Goal: Transaction & Acquisition: Purchase product/service

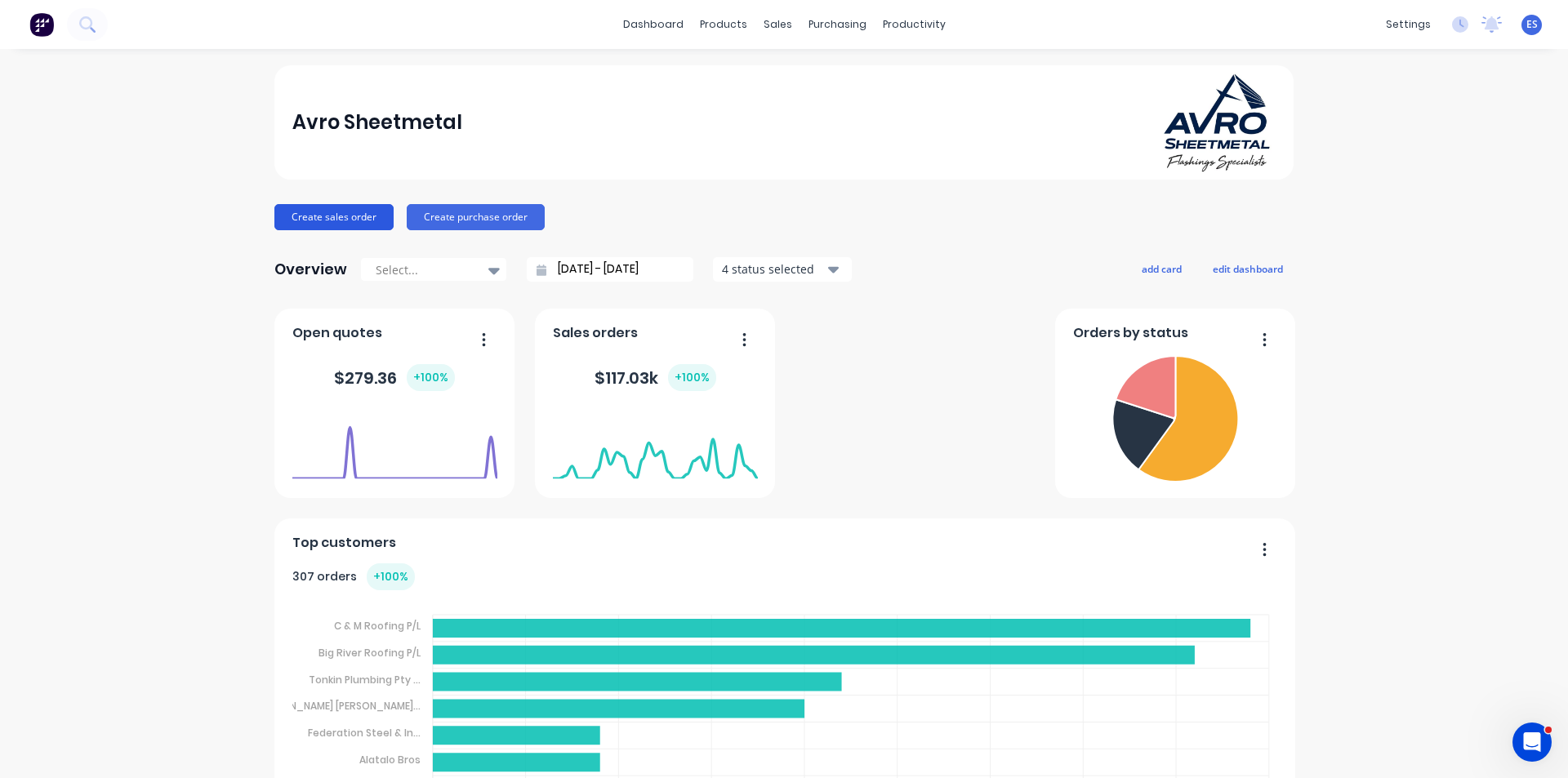
click at [359, 222] on button "Create sales order" at bounding box center [334, 217] width 119 height 26
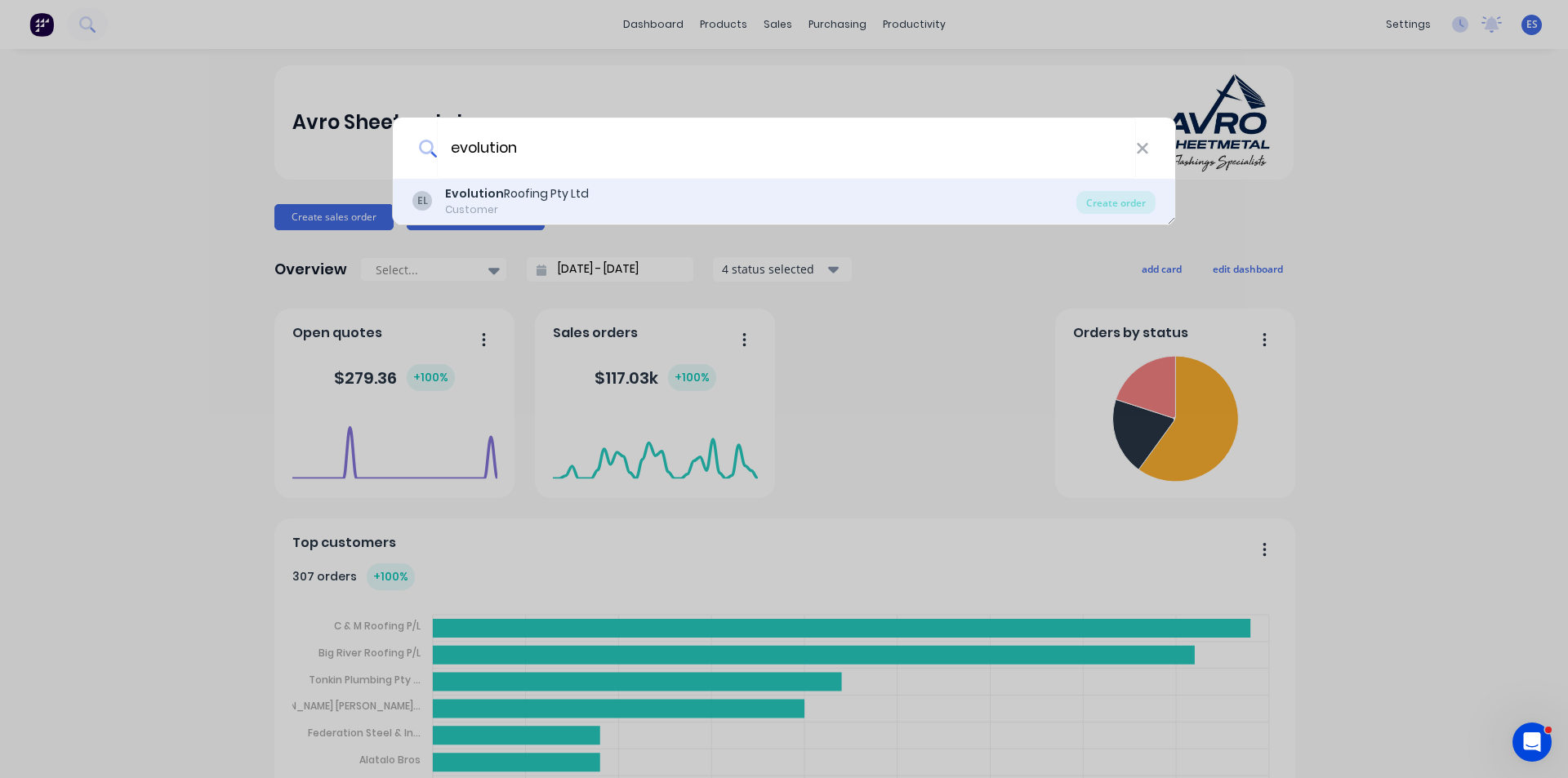
type input "evolution"
click at [513, 196] on div "Evolution Roofing Pty Ltd" at bounding box center [517, 194] width 144 height 17
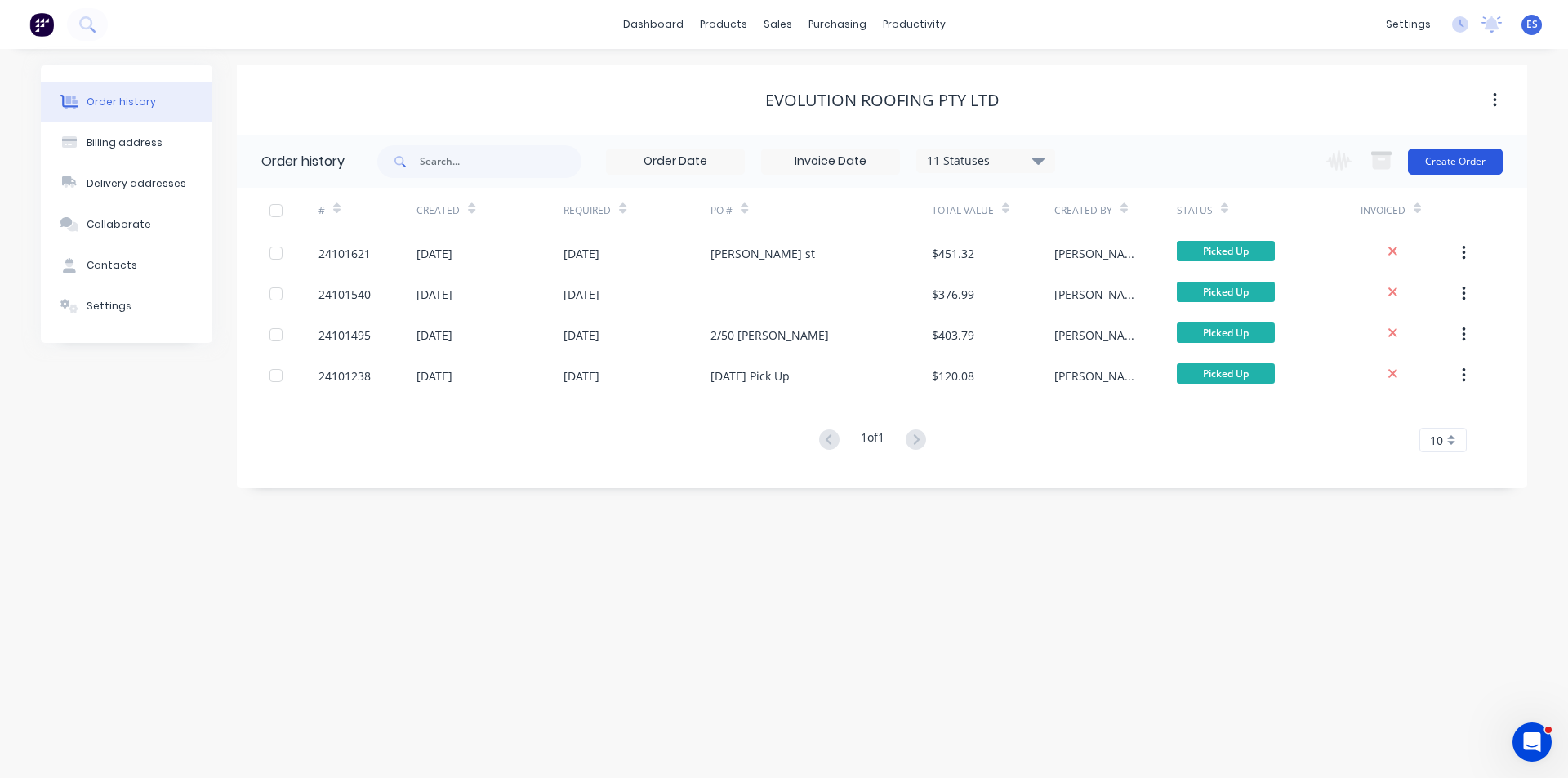
click at [1465, 163] on button "Create Order" at bounding box center [1455, 161] width 95 height 26
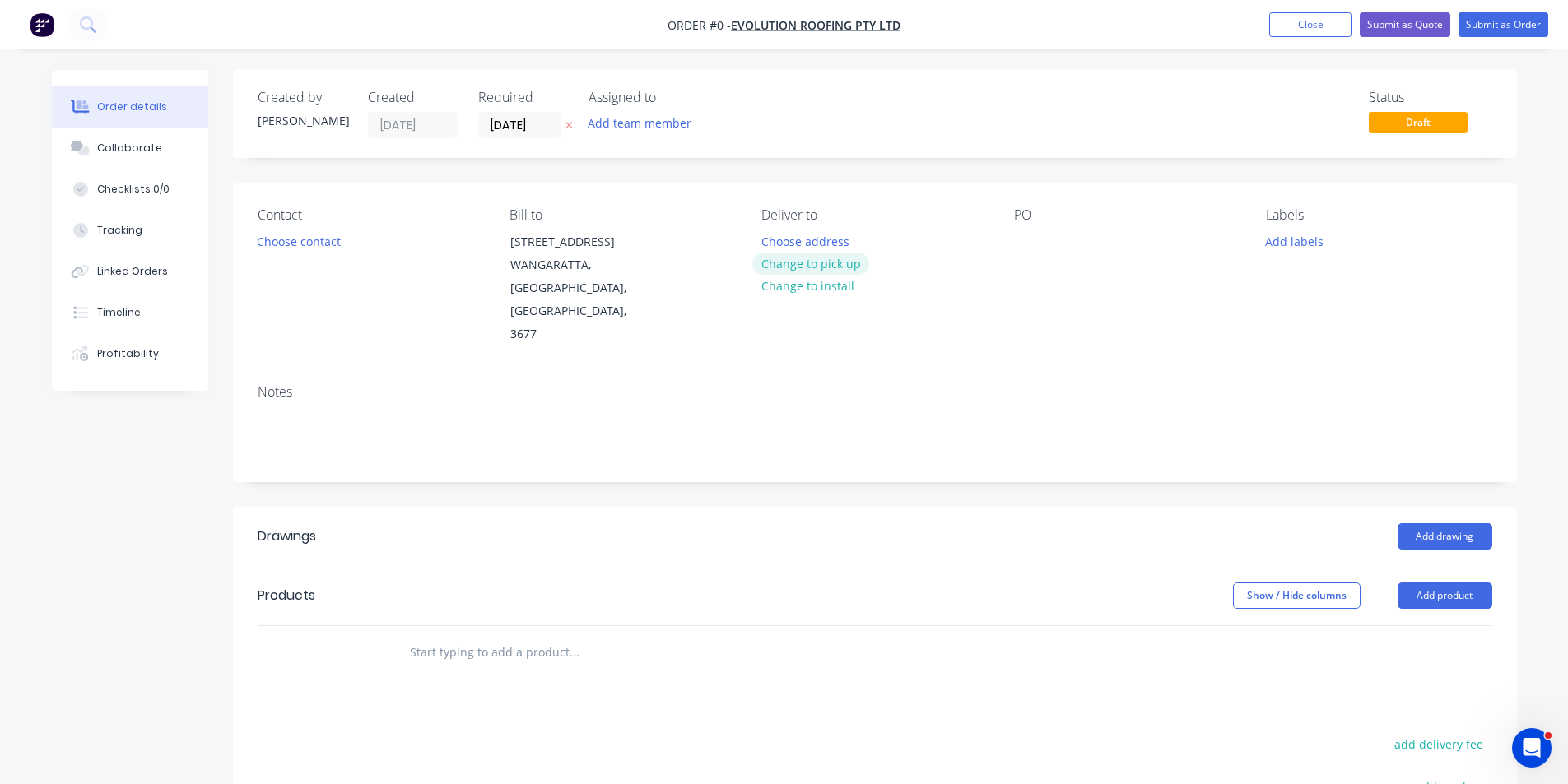
click at [802, 260] on button "Change to pick up" at bounding box center [810, 263] width 117 height 22
click at [301, 239] on button "Choose contact" at bounding box center [298, 240] width 101 height 22
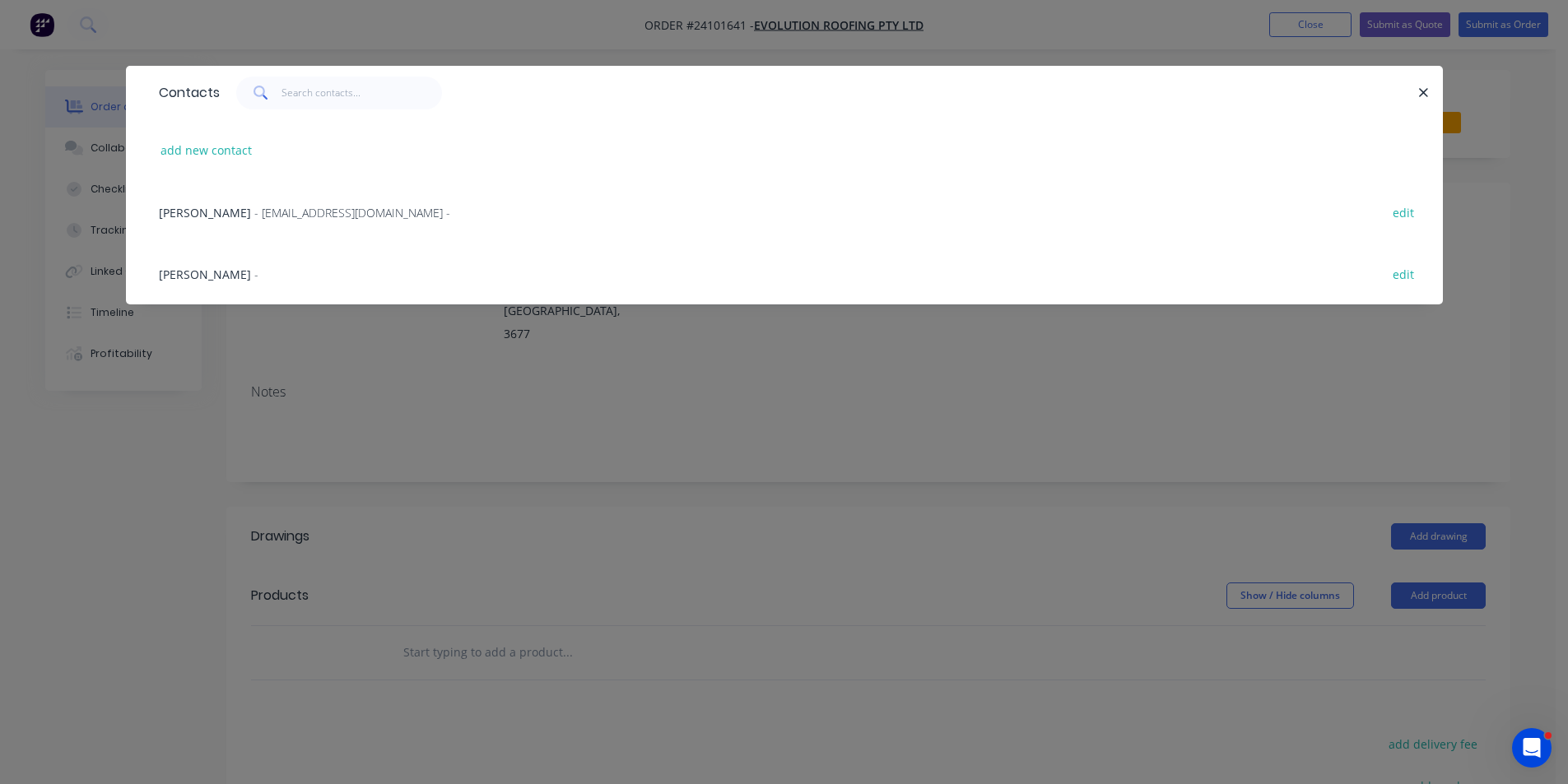
click at [287, 216] on span "- [EMAIL_ADDRESS][DOMAIN_NAME] -" at bounding box center [352, 212] width 196 height 15
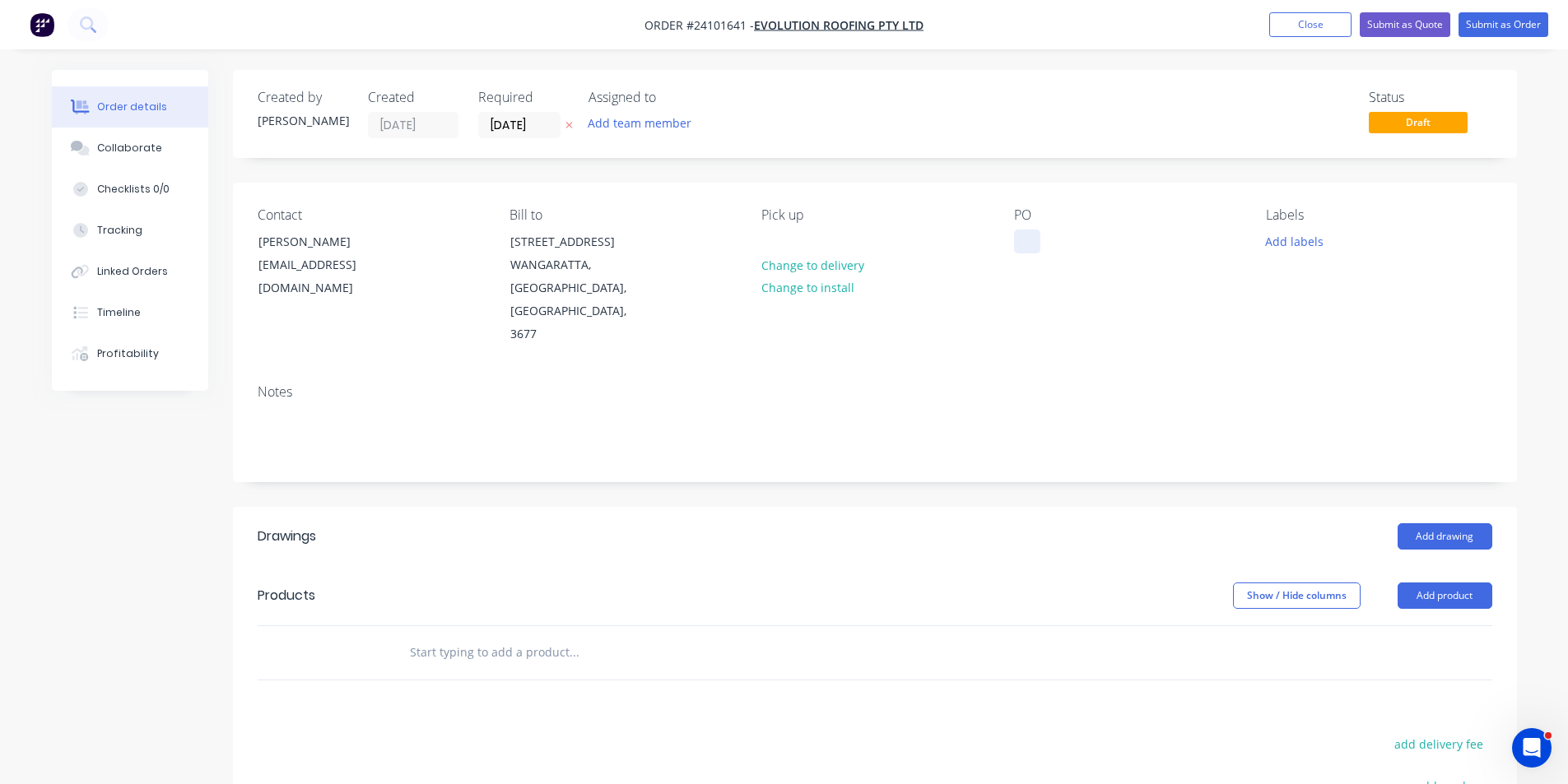
click at [1017, 242] on div at bounding box center [1026, 241] width 26 height 24
click at [1444, 524] on button "Add drawing" at bounding box center [1445, 536] width 95 height 26
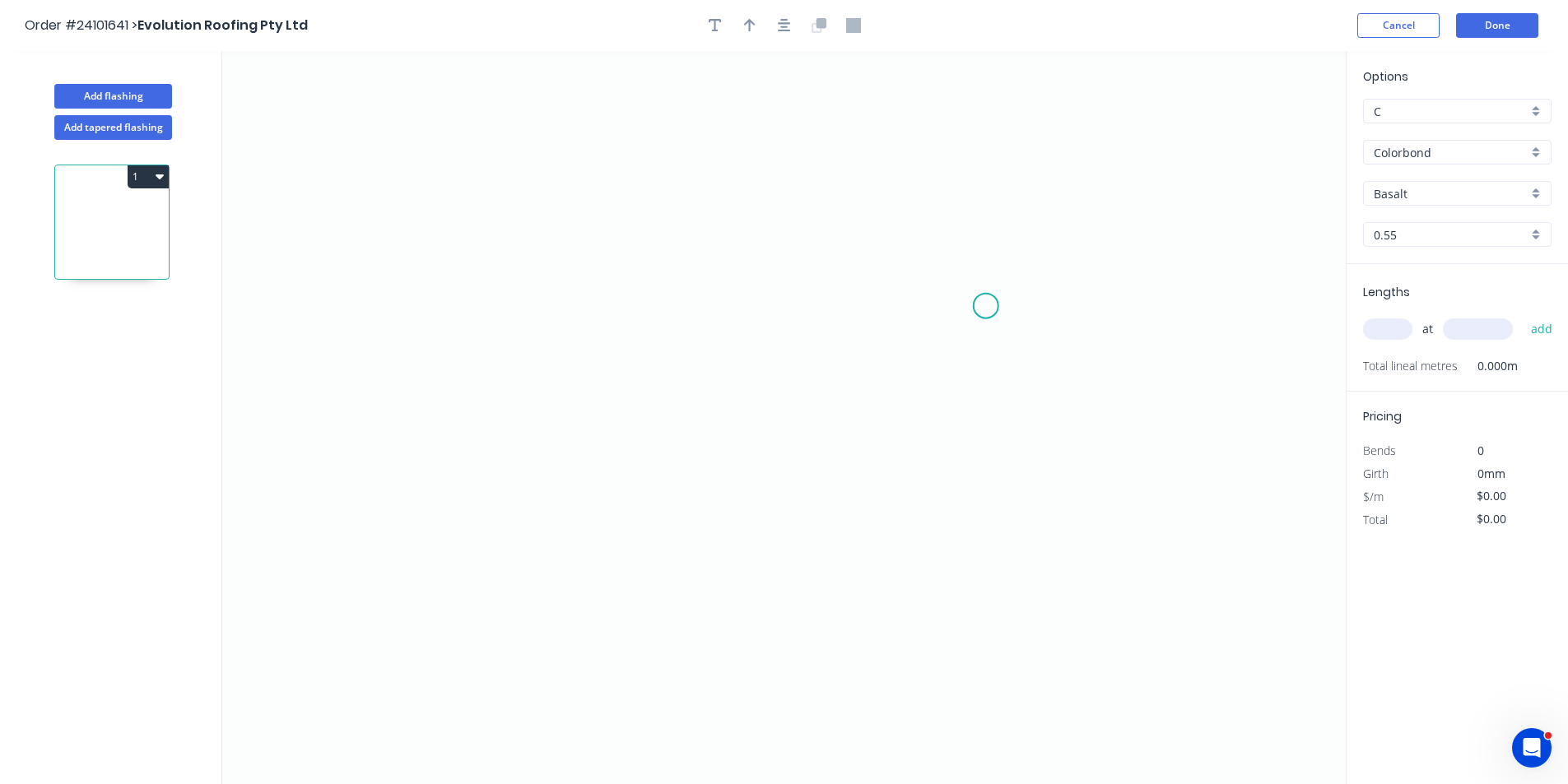
click at [989, 306] on icon "0" at bounding box center [784, 417] width 1124 height 733
drag, startPoint x: 951, startPoint y: 238, endPoint x: 631, endPoint y: 211, distance: 321.1
click at [950, 238] on icon "0" at bounding box center [784, 417] width 1124 height 733
click at [524, 232] on icon "0 ?" at bounding box center [784, 417] width 1124 height 733
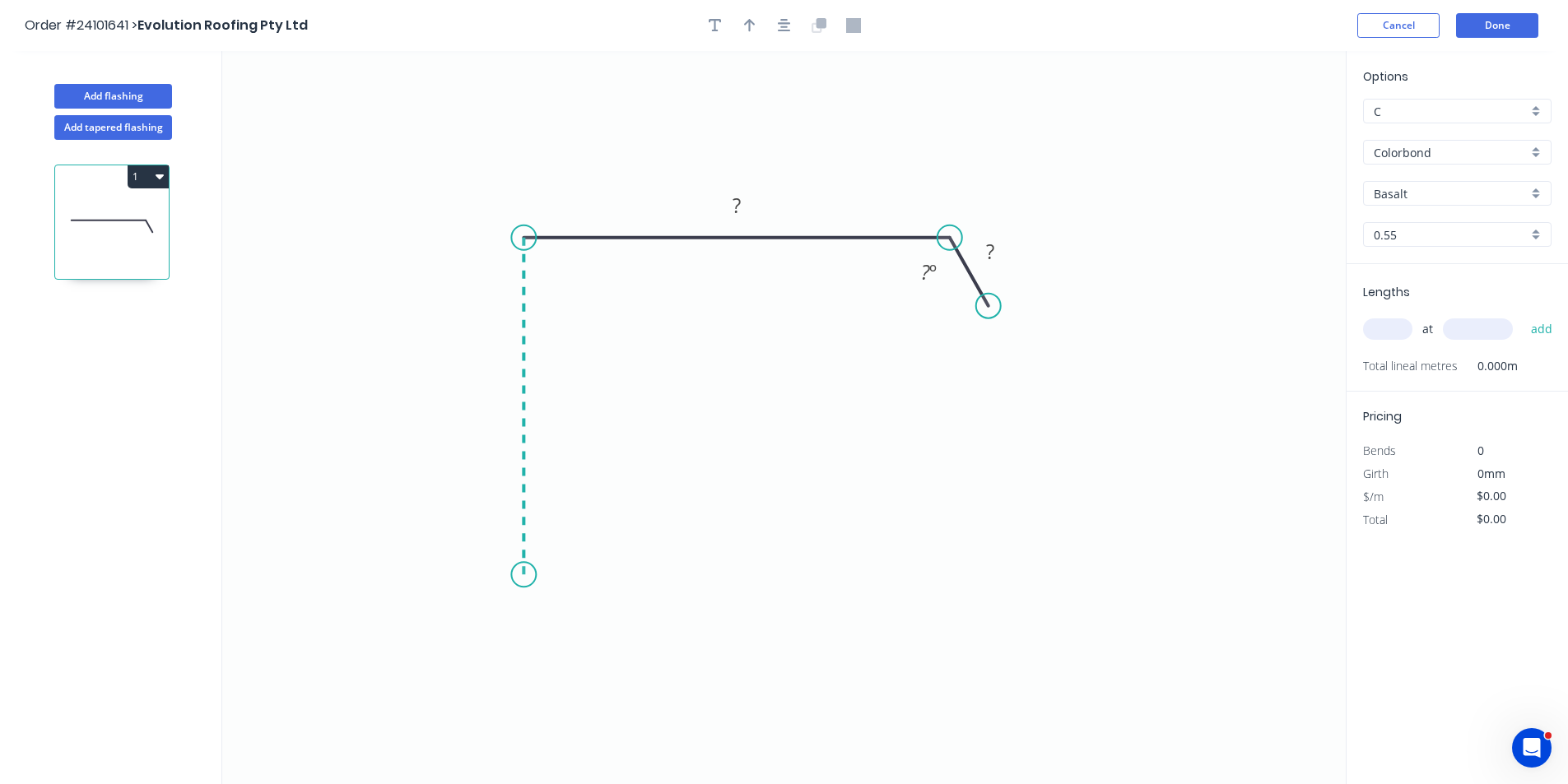
click at [504, 575] on icon "0 ? ? ? º" at bounding box center [784, 417] width 1124 height 733
click at [558, 546] on icon "0 ? ? ? ? º" at bounding box center [784, 417] width 1124 height 733
click at [558, 546] on circle at bounding box center [558, 546] width 25 height 25
click at [553, 569] on tspan "?" at bounding box center [557, 571] width 8 height 27
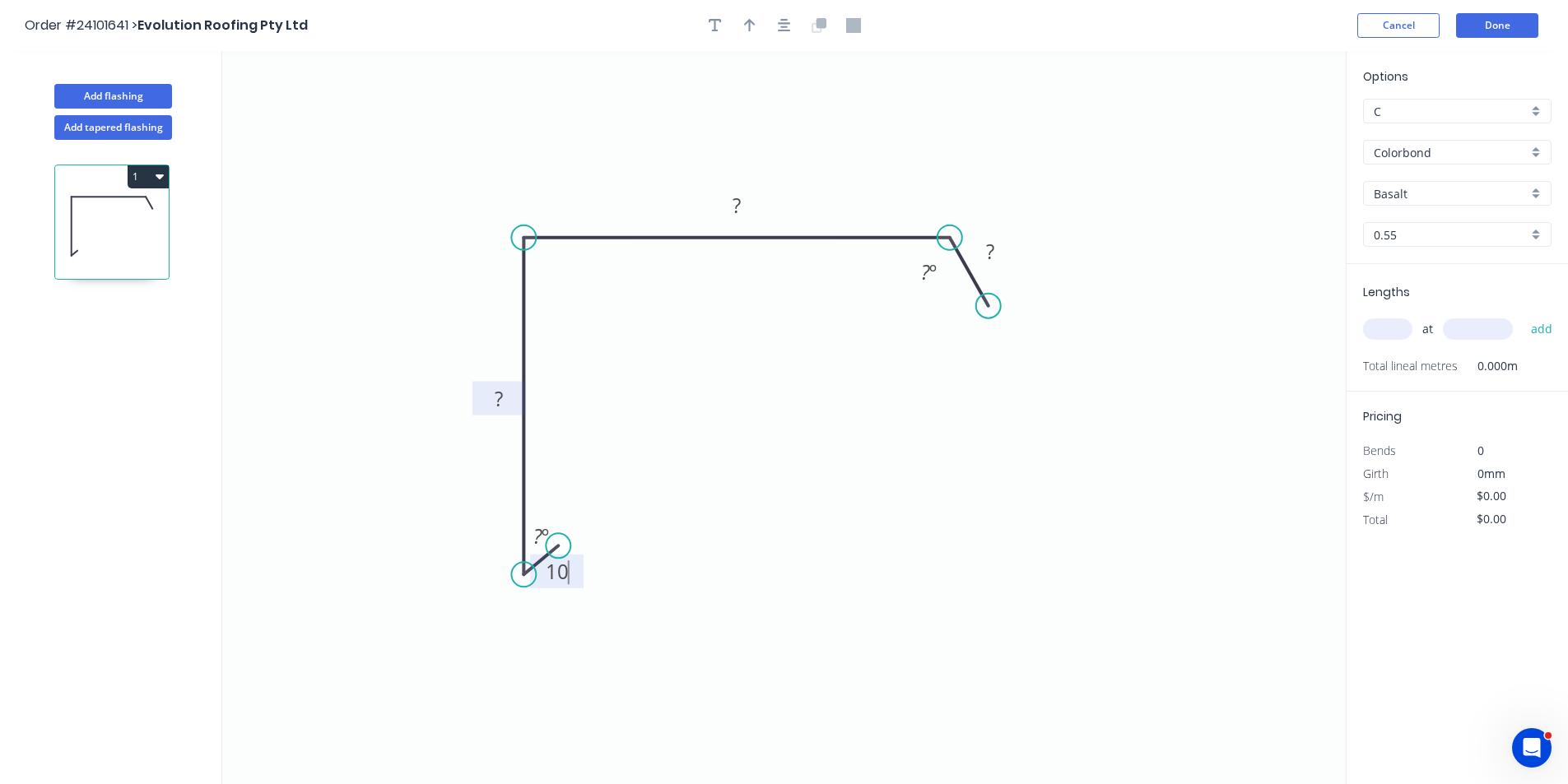
click at [494, 398] on tspan "?" at bounding box center [498, 398] width 8 height 27
click at [747, 213] on rect at bounding box center [736, 207] width 33 height 23
click at [1000, 251] on rect at bounding box center [990, 252] width 33 height 23
click at [1376, 319] on input "text" at bounding box center [1387, 329] width 49 height 21
type input "$22.77"
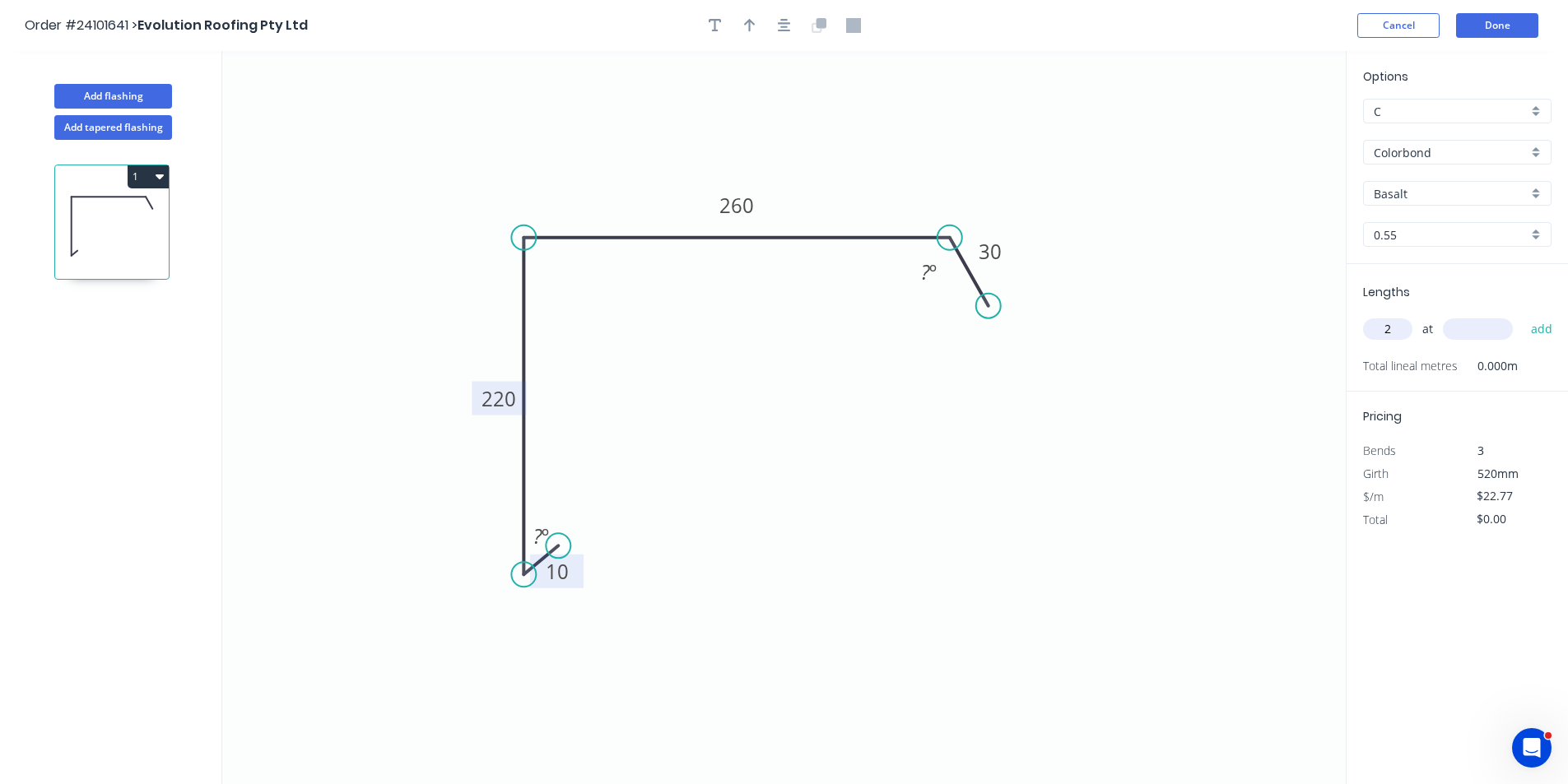
type input "2"
click at [1503, 327] on input "text" at bounding box center [1478, 329] width 70 height 21
type input "5500"
click at [1523, 315] on button "add" at bounding box center [1542, 328] width 39 height 28
type input "$250.47"
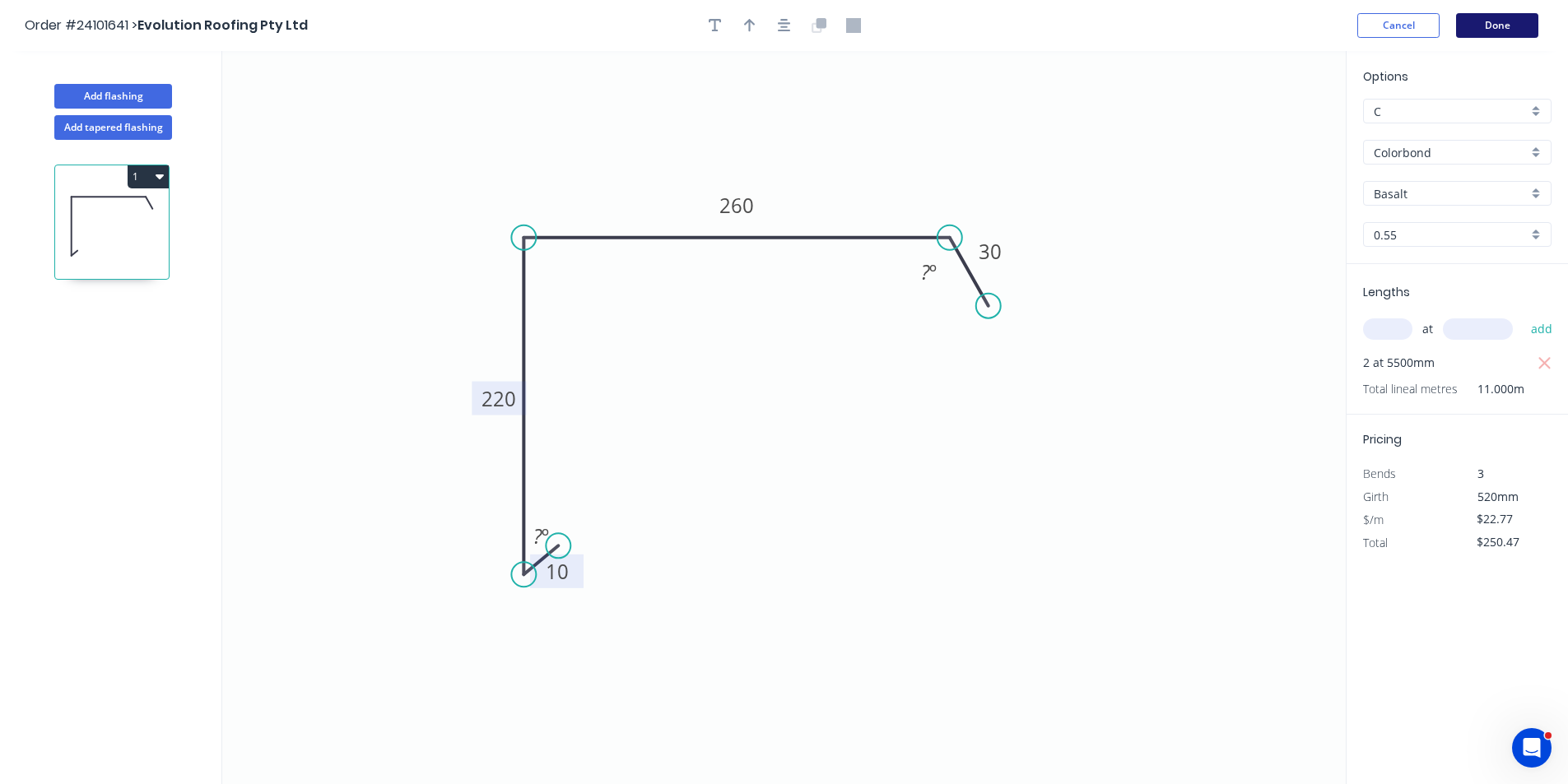
click at [1519, 30] on button "Done" at bounding box center [1497, 26] width 82 height 25
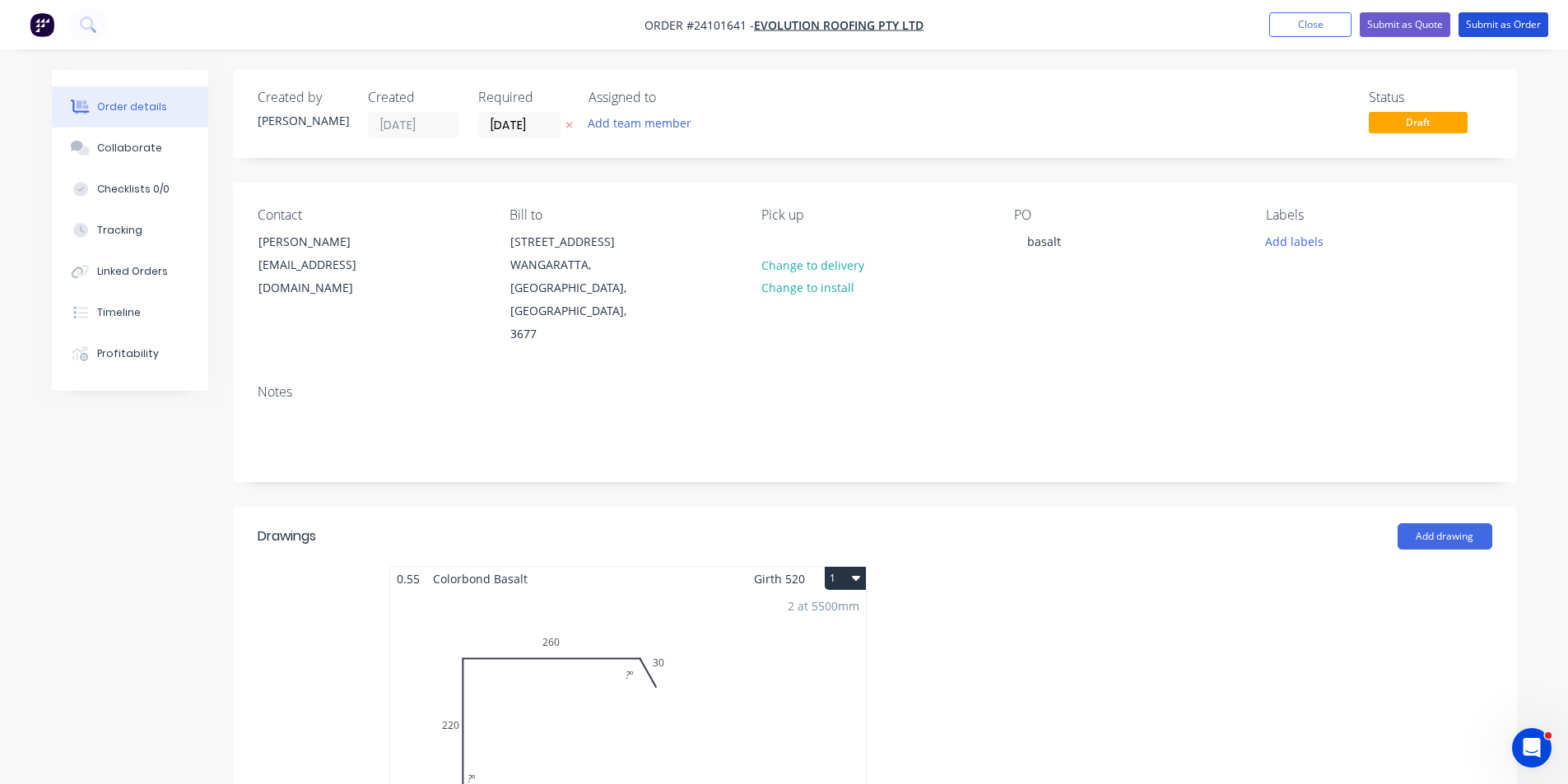
click at [1519, 30] on button "Submit as Order" at bounding box center [1504, 25] width 90 height 25
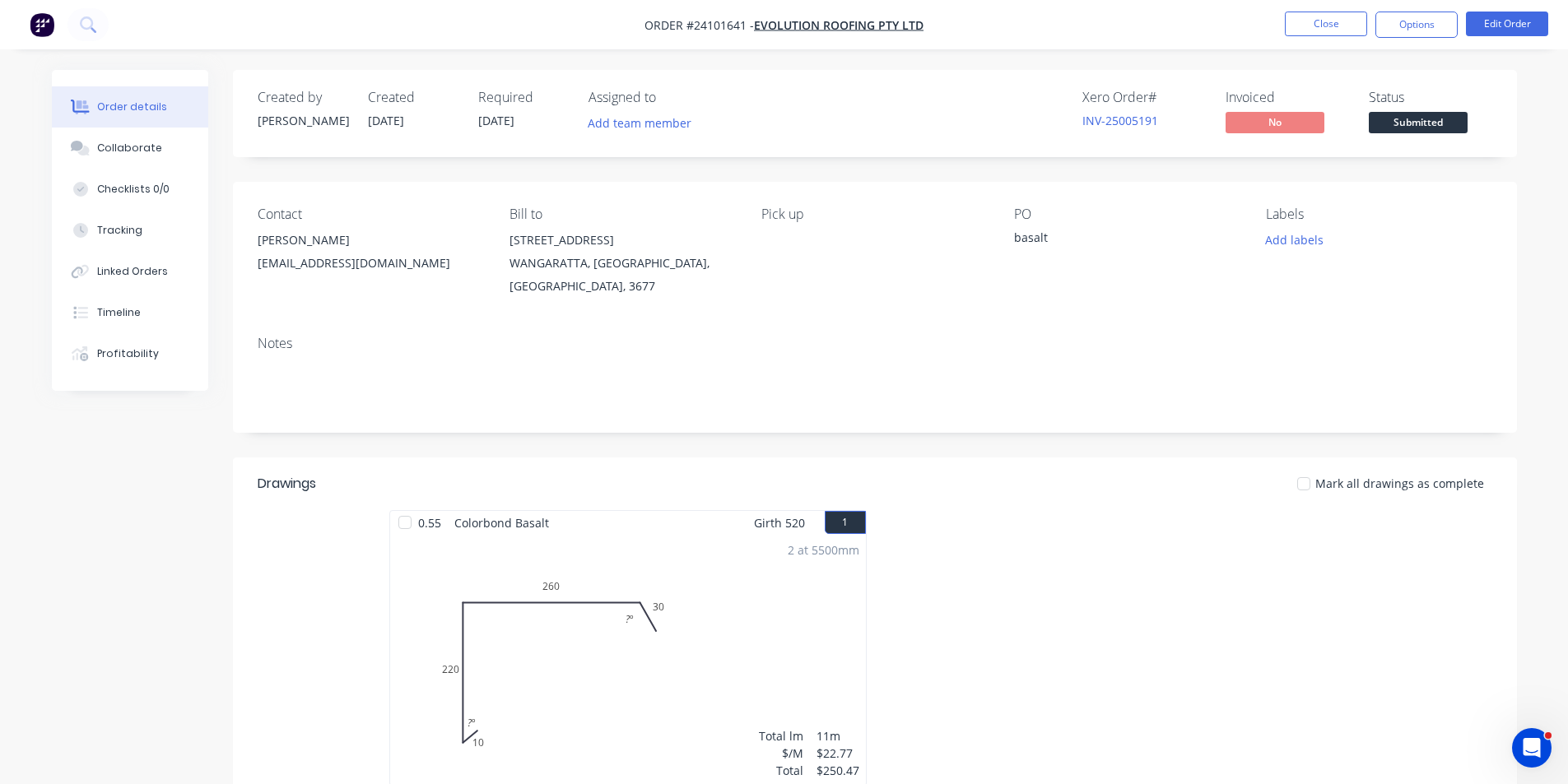
click at [44, 26] on img "button" at bounding box center [42, 25] width 25 height 25
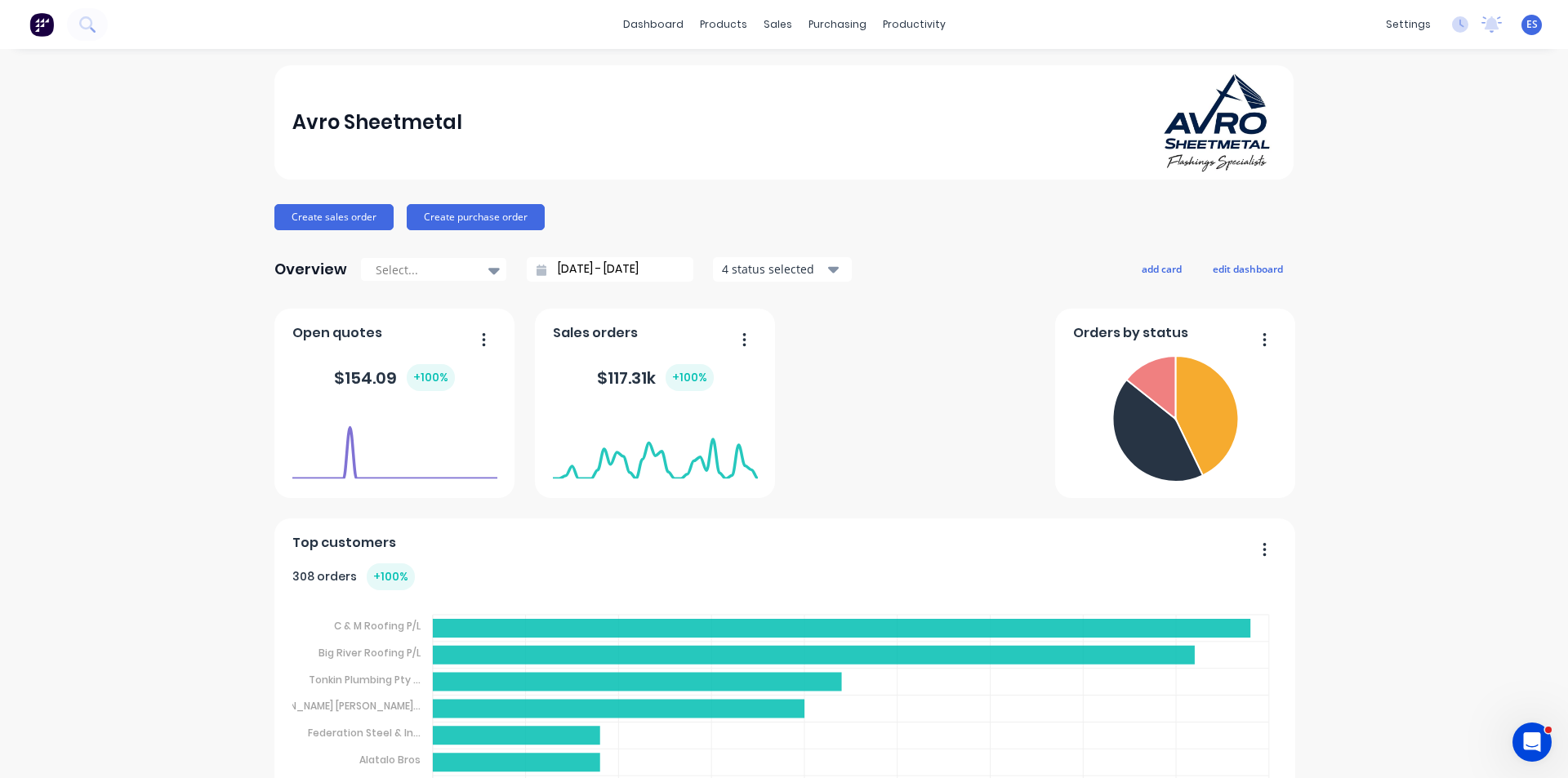
click at [625, 18] on link "dashboard" at bounding box center [653, 25] width 76 height 25
click at [934, 73] on div "Workflow" at bounding box center [936, 78] width 49 height 15
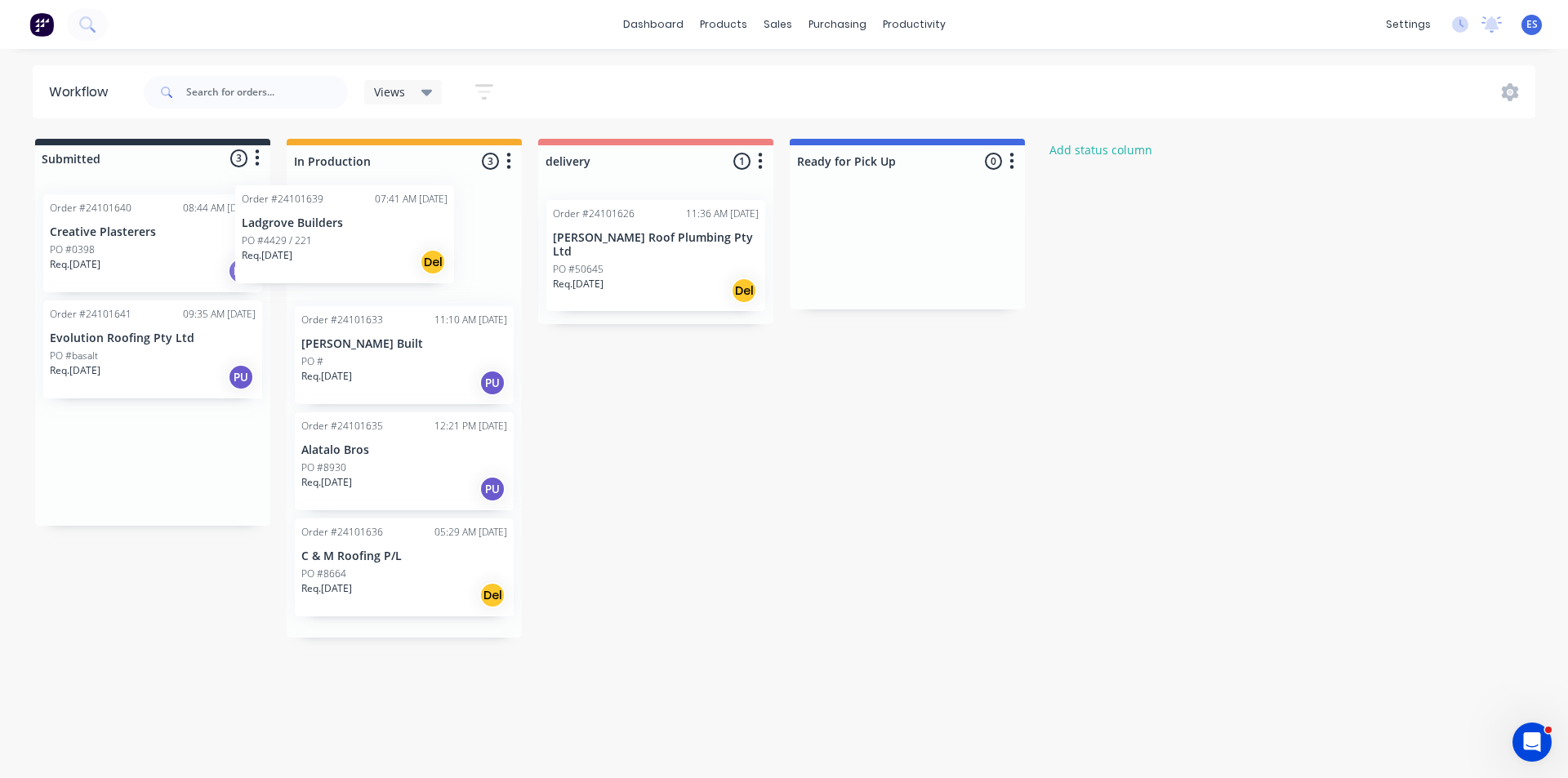
drag, startPoint x: 140, startPoint y: 267, endPoint x: 339, endPoint y: 258, distance: 199.2
click at [339, 258] on div "Submitted 3 Status colour #273444 hex #273444 Save Cancel Summaries Total order…" at bounding box center [757, 388] width 1540 height 499
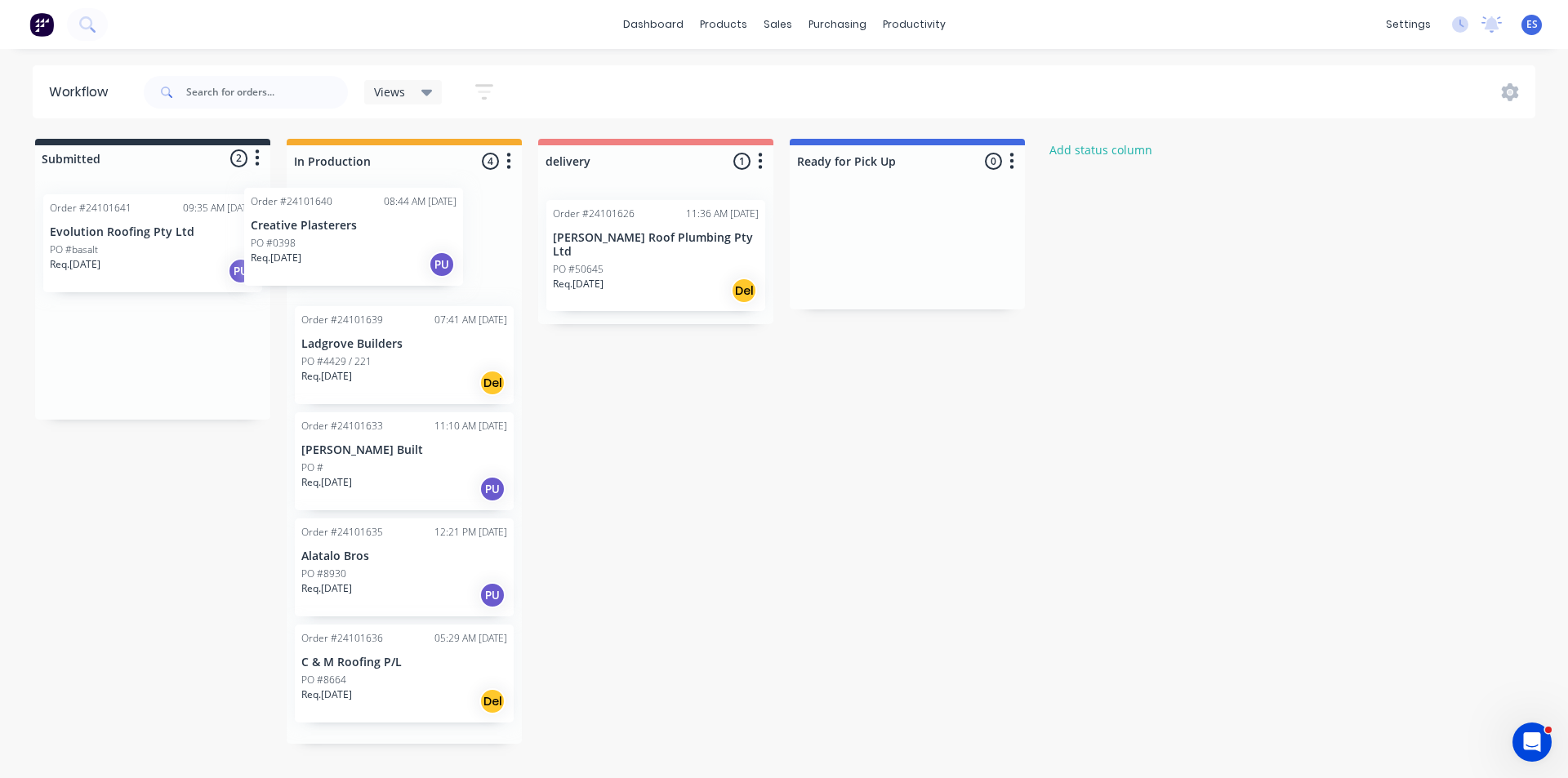
drag, startPoint x: 178, startPoint y: 268, endPoint x: 388, endPoint y: 261, distance: 210.1
click at [388, 261] on div "Submitted 2 Status colour #273444 hex #273444 Save Cancel Summaries Total order…" at bounding box center [757, 441] width 1540 height 605
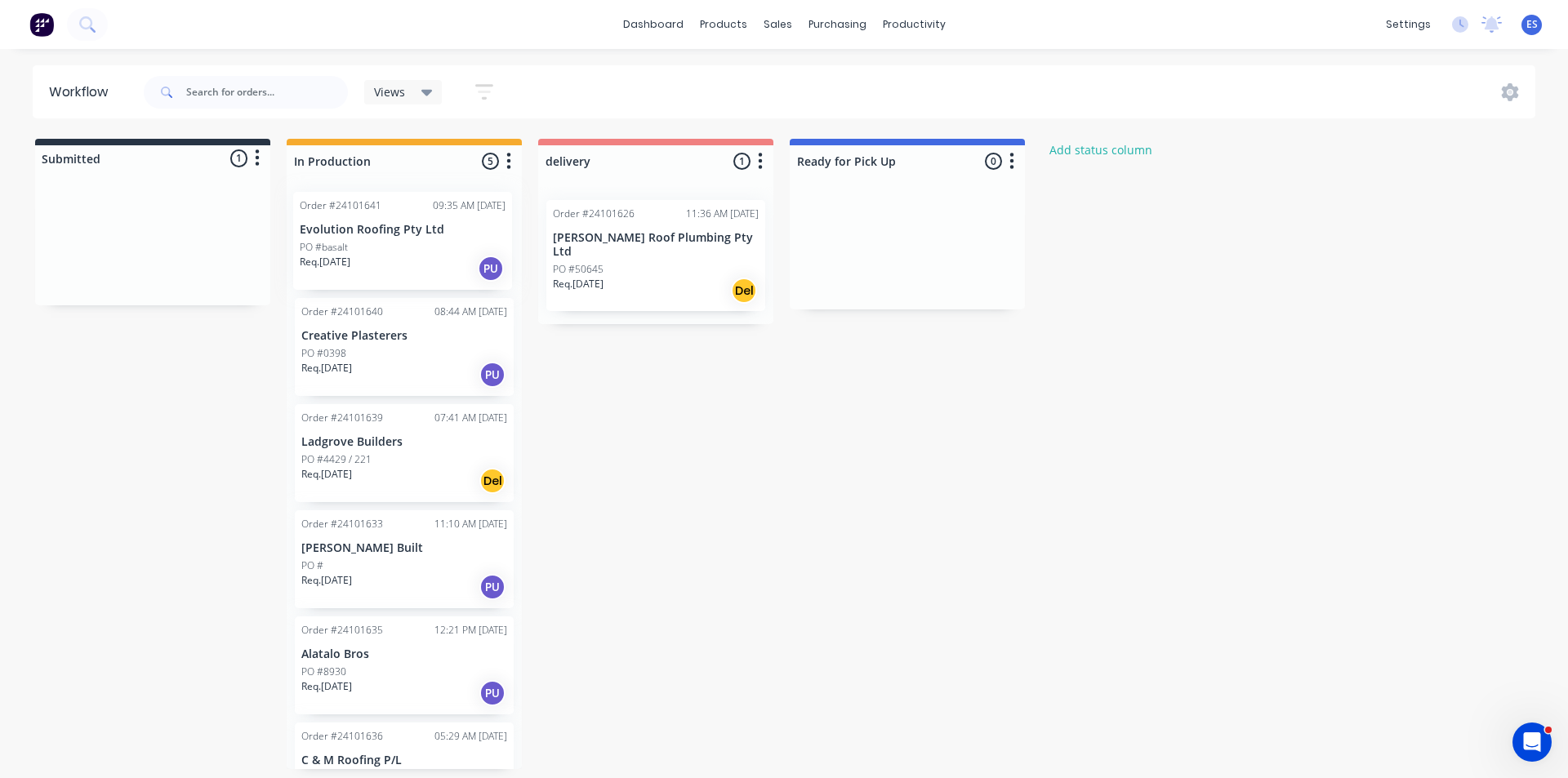
drag, startPoint x: 210, startPoint y: 274, endPoint x: 464, endPoint y: 272, distance: 254.0
click at [464, 272] on div "Submitted 1 Status colour #273444 hex #273444 Save Cancel Summaries Total order…" at bounding box center [757, 454] width 1540 height 631
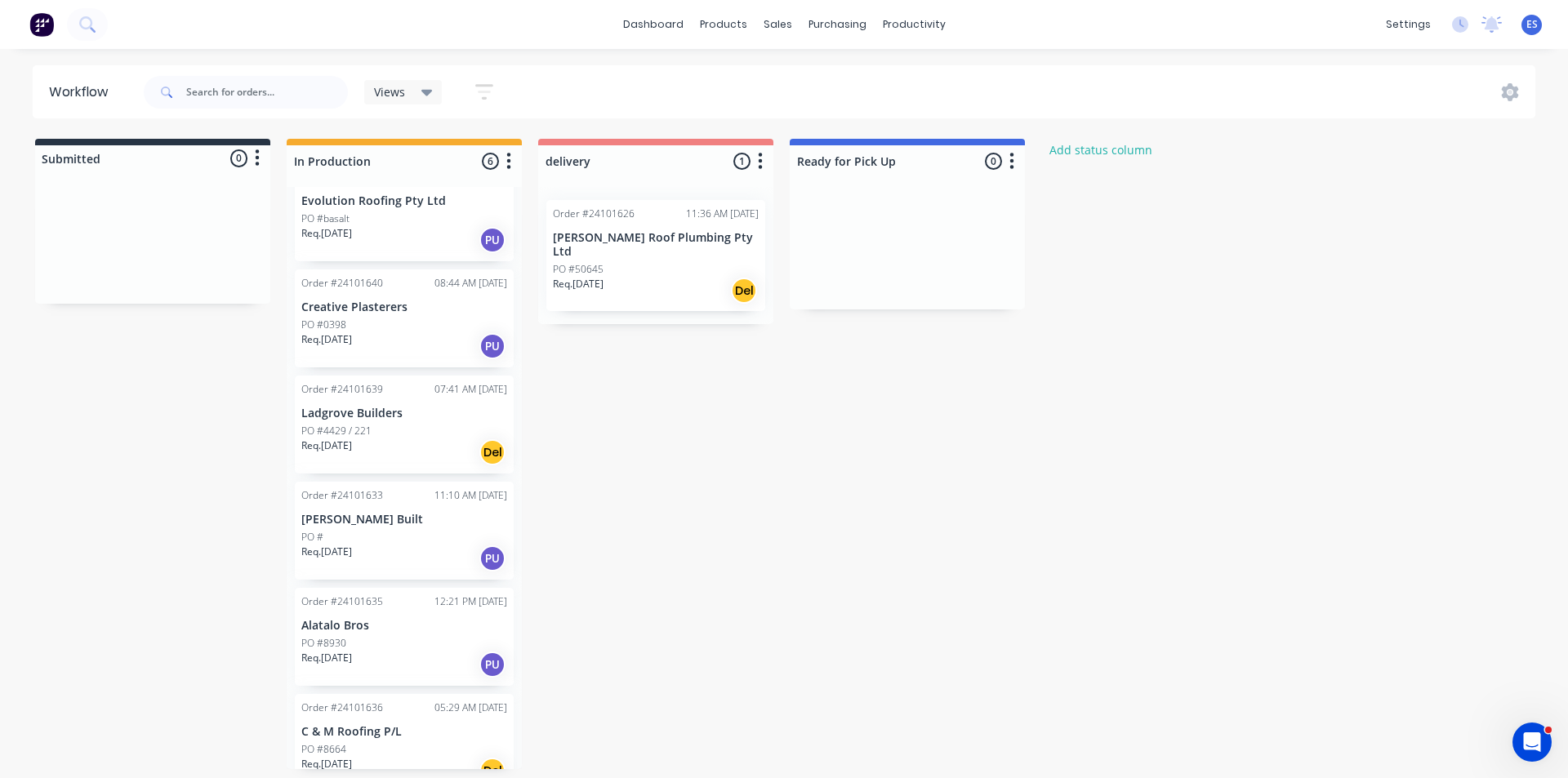
scroll to position [73, 0]
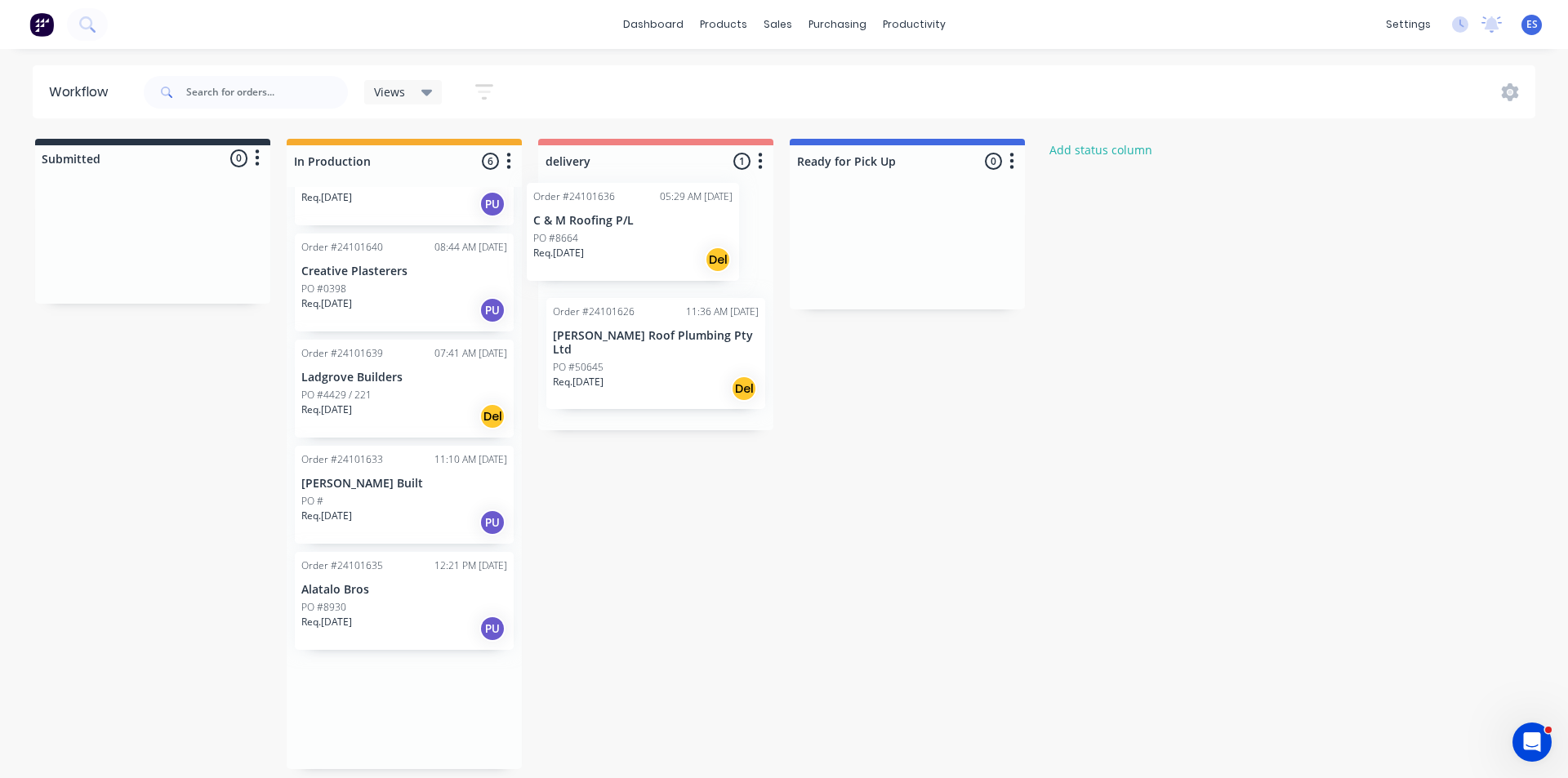
drag, startPoint x: 349, startPoint y: 714, endPoint x: 583, endPoint y: 227, distance: 540.3
click at [583, 227] on div "Submitted 0 Status colour #273444 hex #273444 Save Cancel Summaries Total order…" at bounding box center [757, 454] width 1540 height 631
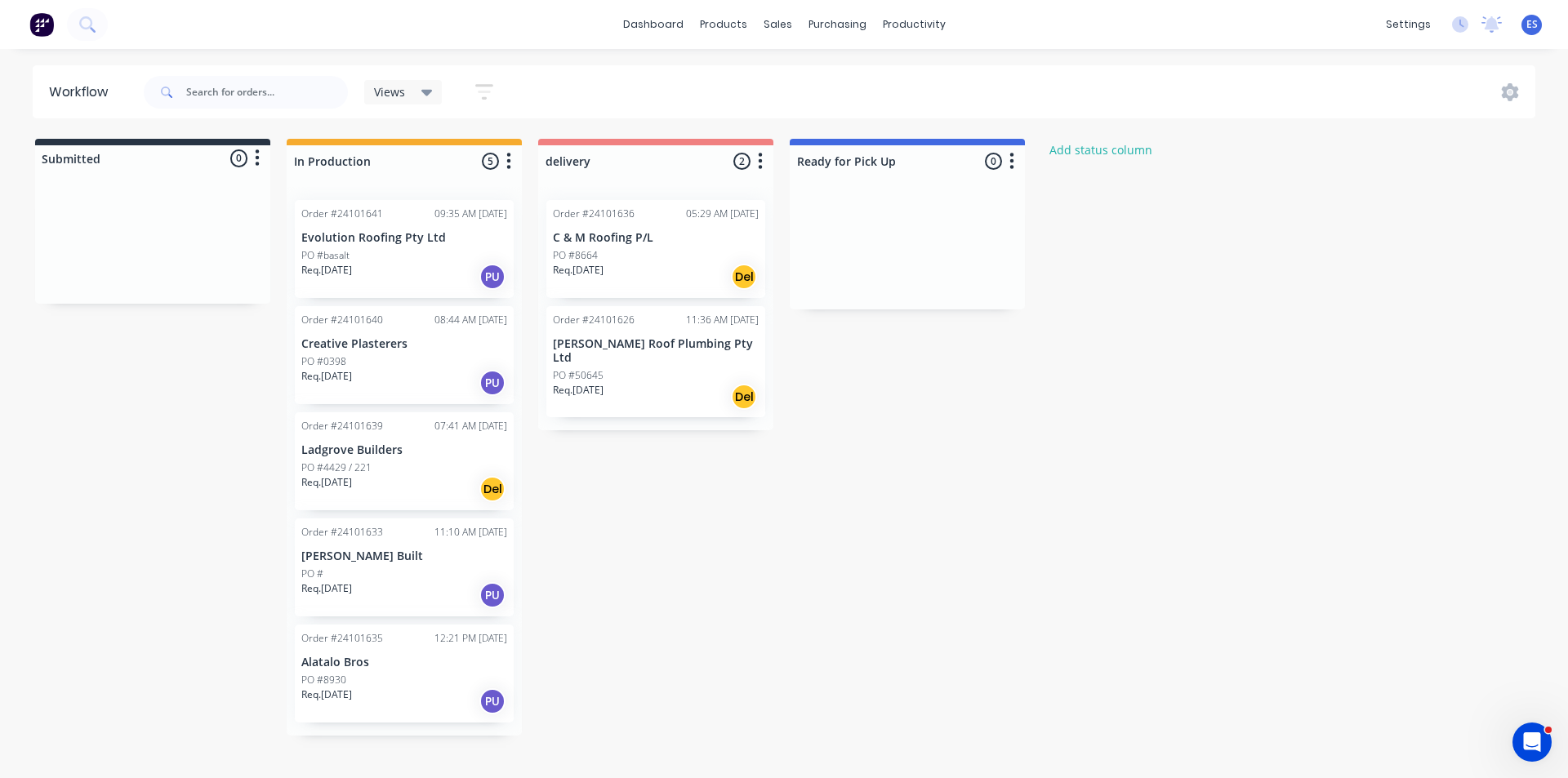
click at [368, 667] on p "Alatalo Bros" at bounding box center [404, 663] width 206 height 14
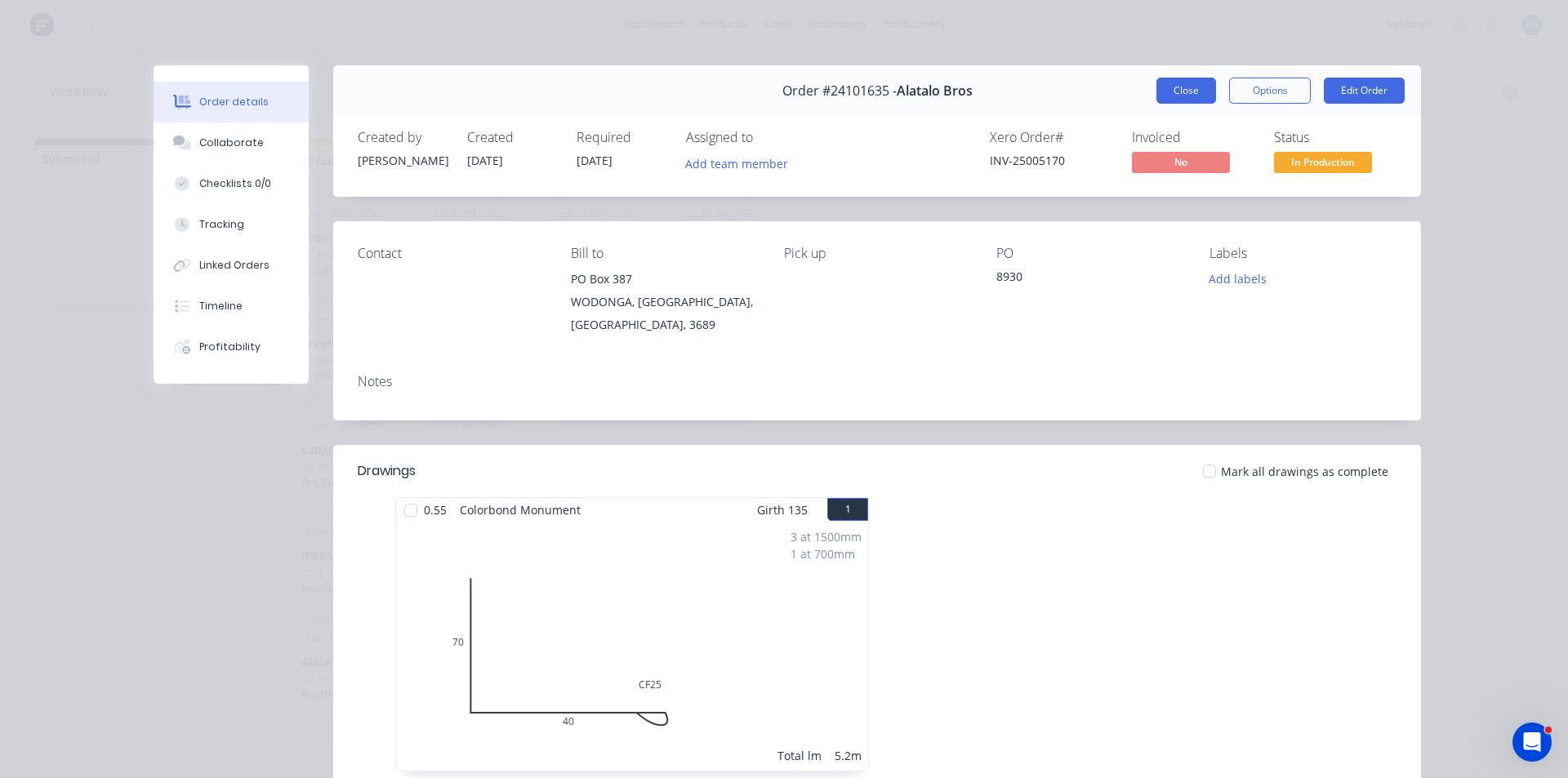
click at [1168, 91] on button "Close" at bounding box center [1186, 90] width 60 height 26
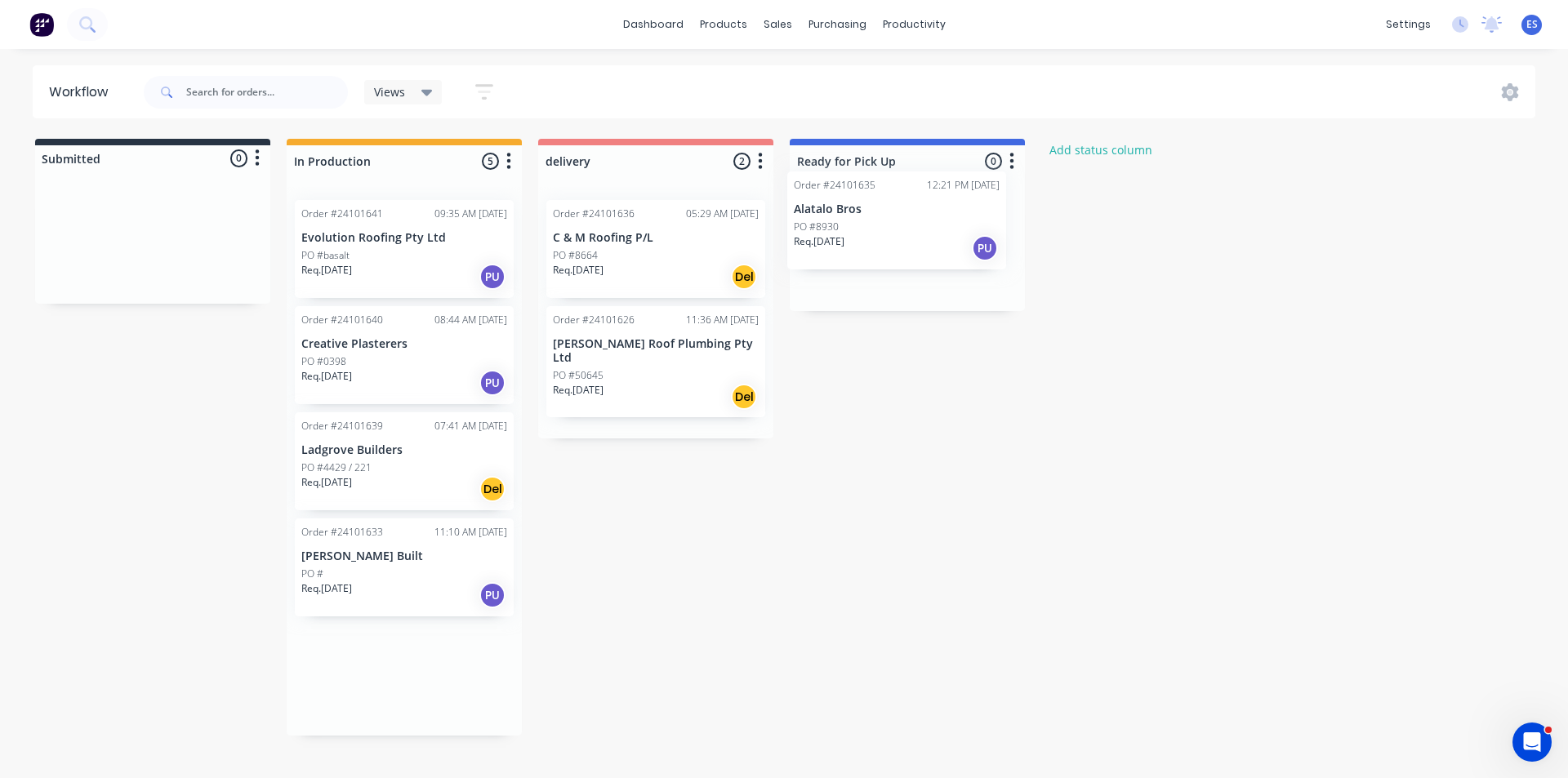
drag, startPoint x: 387, startPoint y: 700, endPoint x: 887, endPoint y: 235, distance: 682.8
click at [887, 235] on div "Submitted 0 Status colour #273444 hex #273444 Save Cancel Summaries Total order…" at bounding box center [757, 437] width 1540 height 597
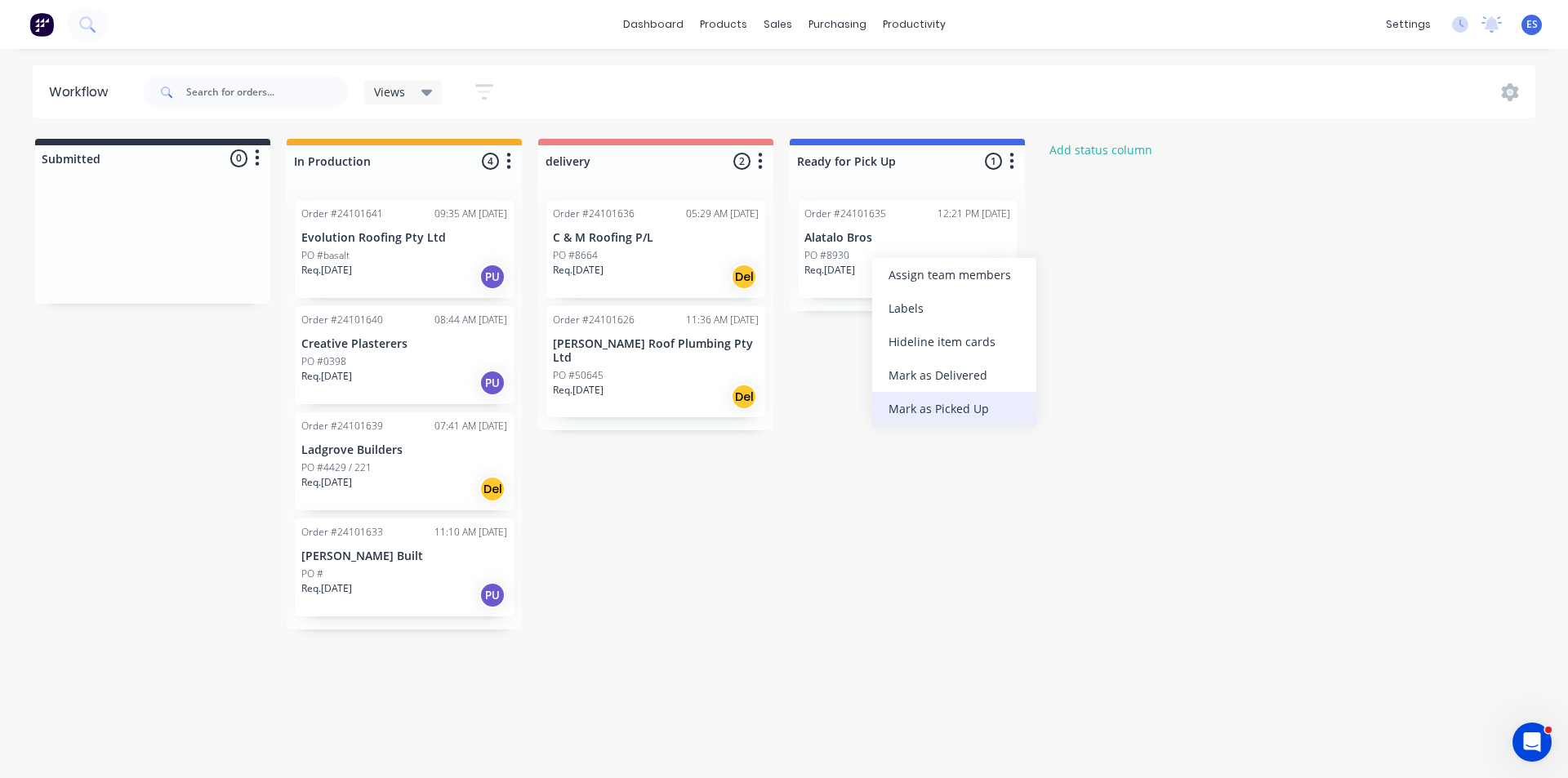
click at [956, 402] on div "Mark as Picked Up" at bounding box center [954, 409] width 164 height 34
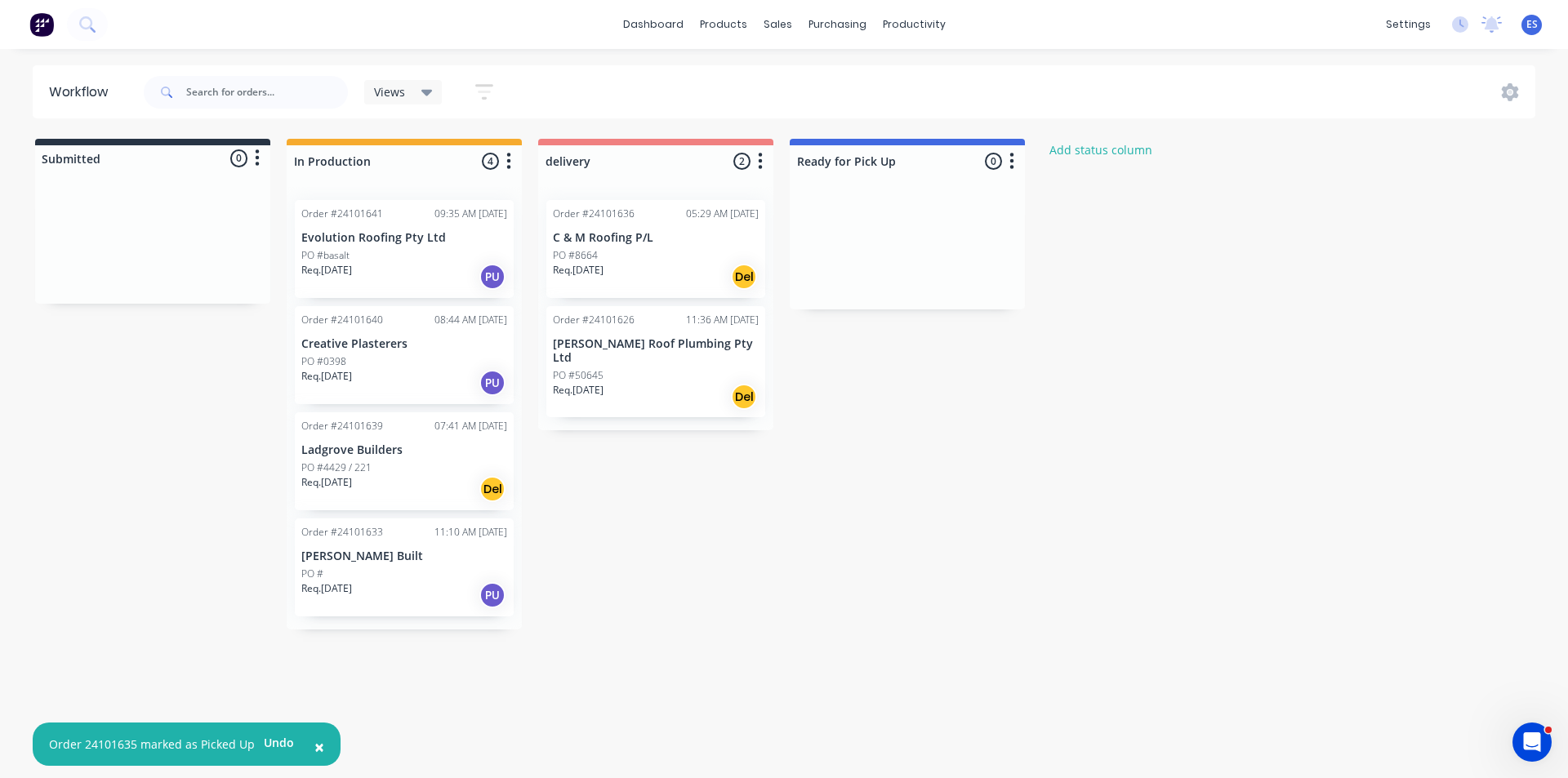
click at [635, 277] on div "Req. [DATE] Del" at bounding box center [656, 276] width 206 height 28
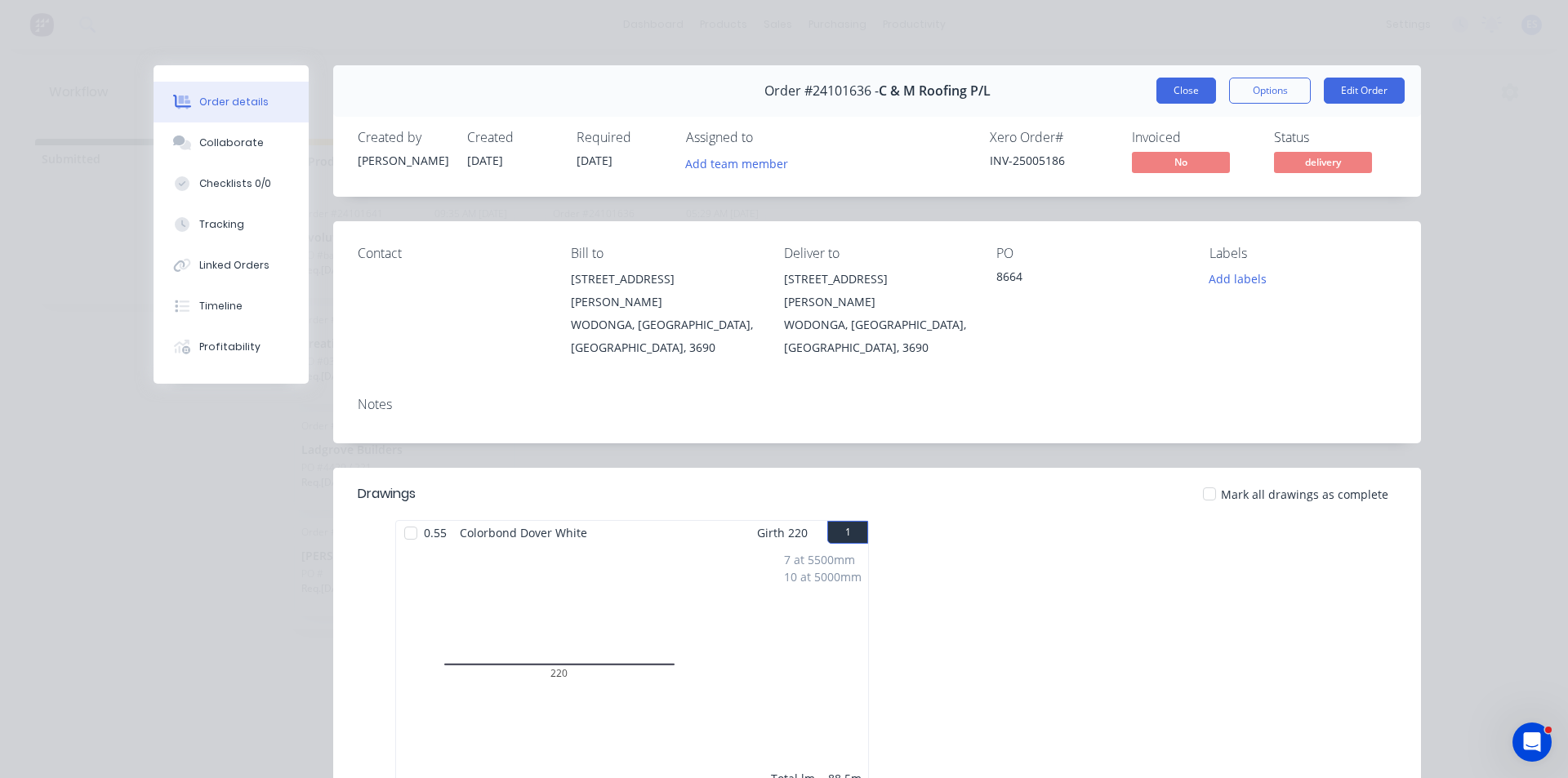
click at [1174, 91] on button "Close" at bounding box center [1186, 90] width 60 height 26
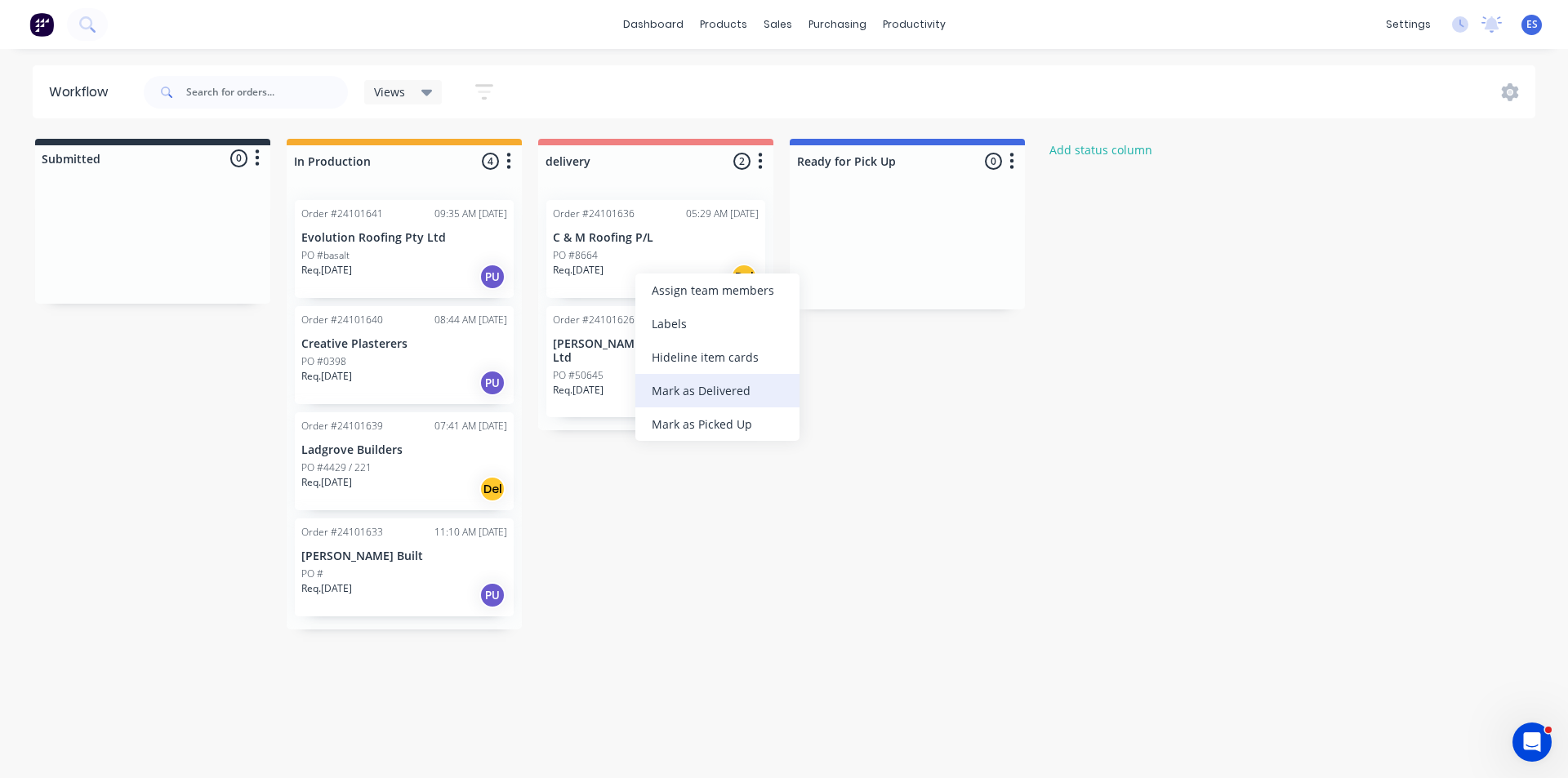
click at [727, 402] on div "Mark as Delivered" at bounding box center [717, 391] width 164 height 34
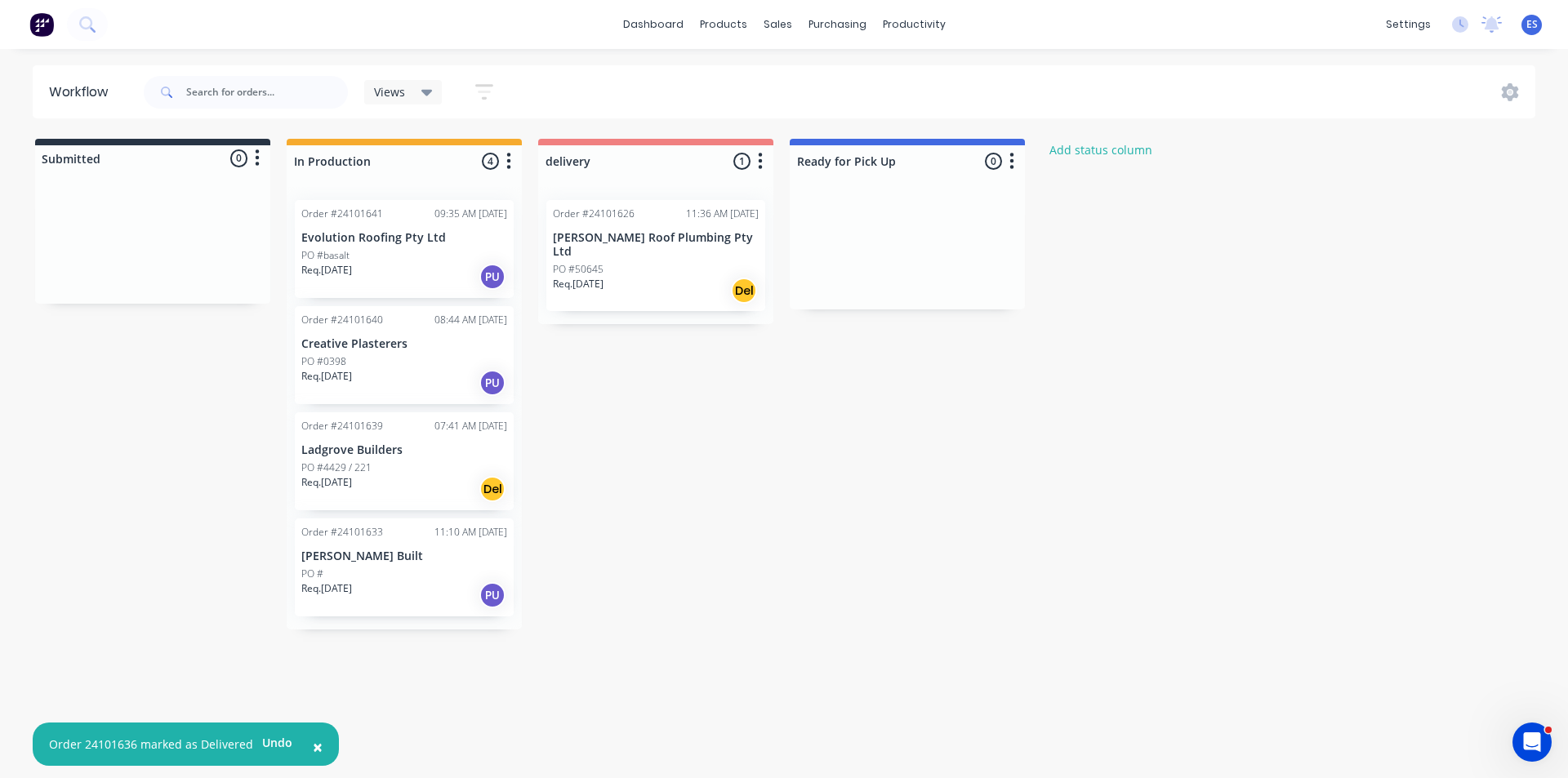
click at [207, 423] on div "Submitted 0 Status colour #273444 hex #273444 Save Cancel Summaries Total order…" at bounding box center [757, 384] width 1540 height 490
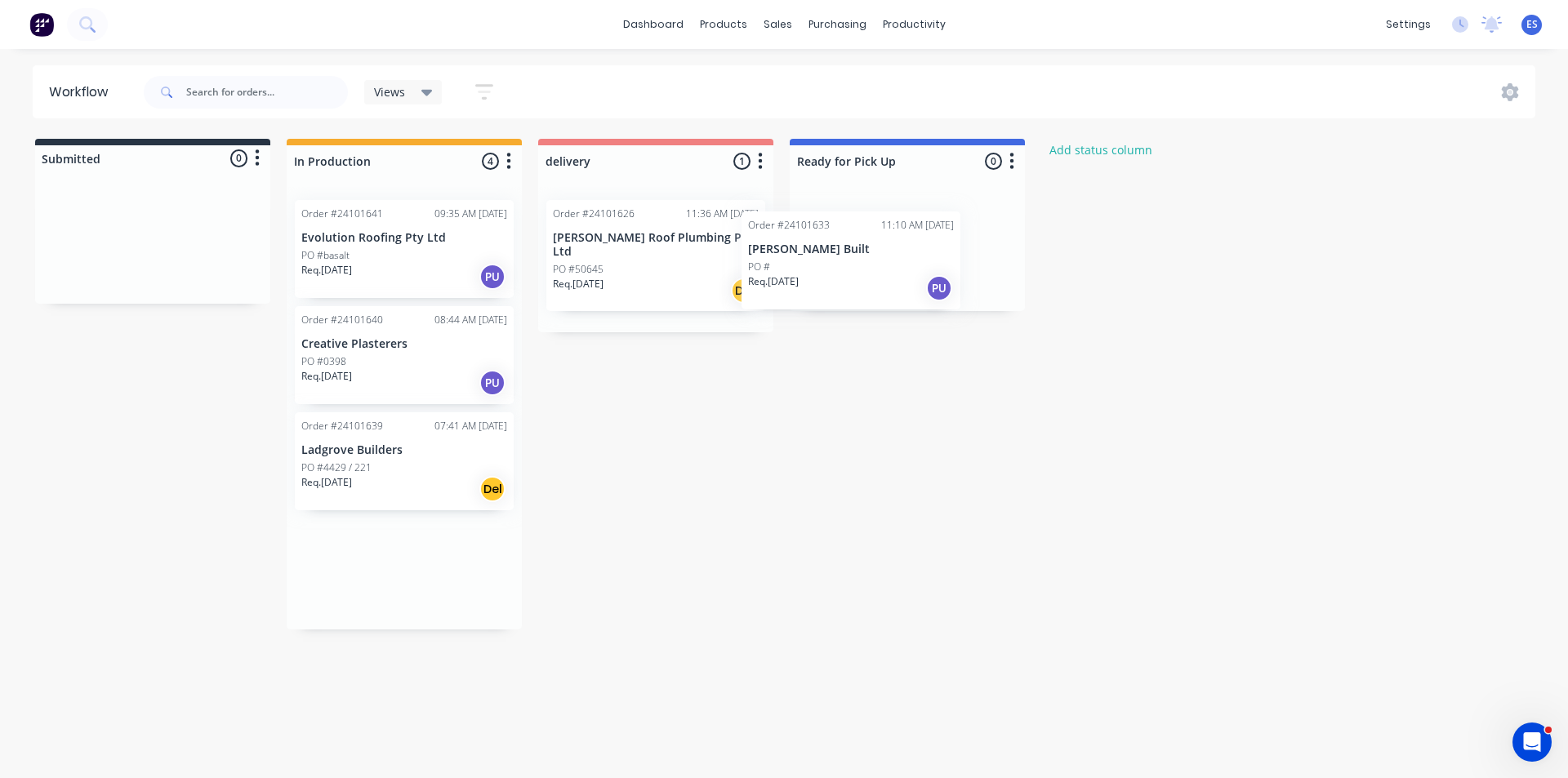
drag, startPoint x: 524, startPoint y: 465, endPoint x: 874, endPoint y: 250, distance: 410.8
click at [874, 254] on div "Submitted 0 Status colour #273444 hex #273444 Save Cancel Summaries Total order…" at bounding box center [757, 384] width 1540 height 490
